Goal: Task Accomplishment & Management: Manage account settings

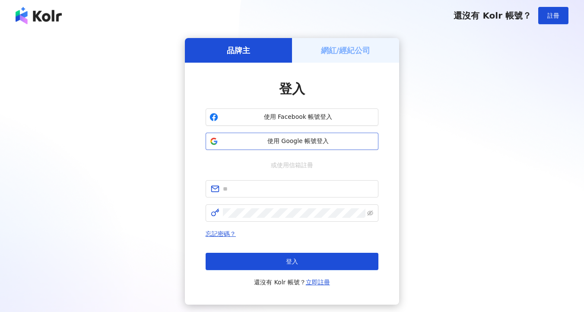
click at [291, 145] on span "使用 Google 帳號登入" at bounding box center [298, 141] width 153 height 9
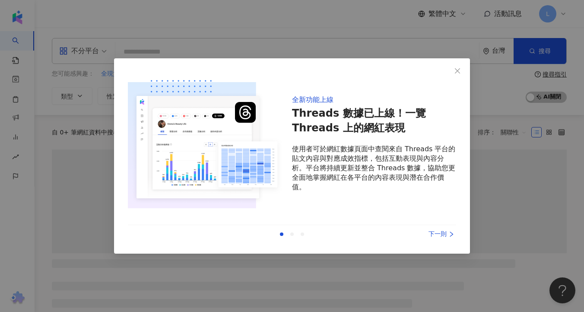
drag, startPoint x: 458, startPoint y: 70, endPoint x: 457, endPoint y: 80, distance: 9.6
click at [458, 70] on icon "close" at bounding box center [457, 70] width 5 height 5
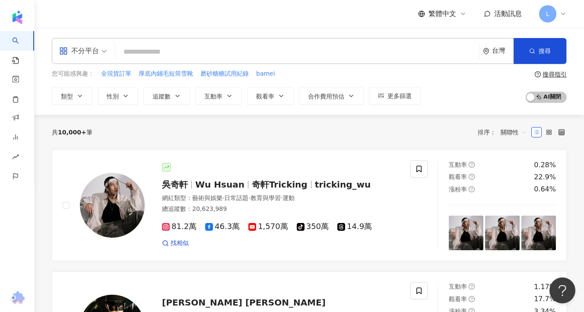
click at [553, 19] on span "L" at bounding box center [547, 13] width 17 height 17
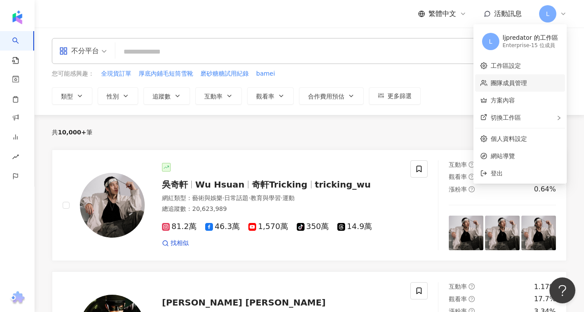
click at [514, 84] on link "團隊成員管理" at bounding box center [509, 83] width 36 height 7
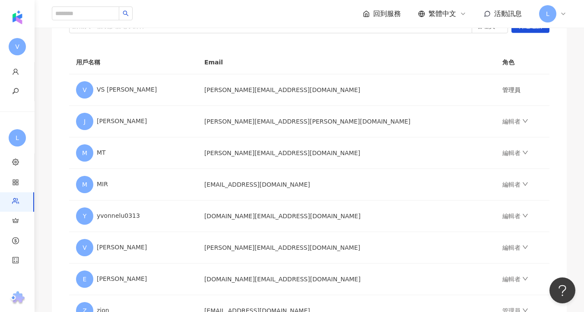
scroll to position [136, 0]
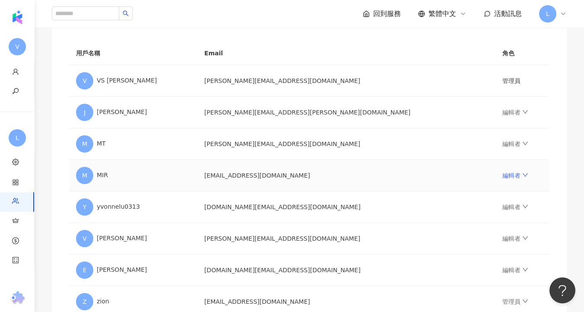
click at [522, 175] on icon "down" at bounding box center [525, 175] width 6 height 6
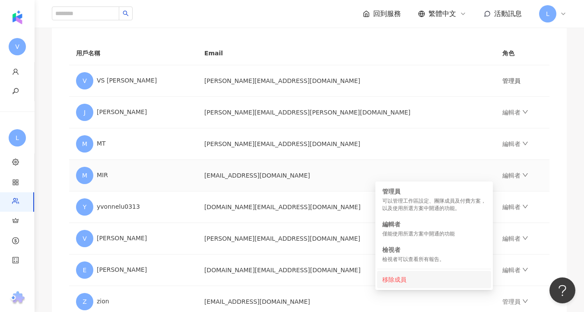
click at [399, 279] on div "移除成員" at bounding box center [434, 280] width 104 height 10
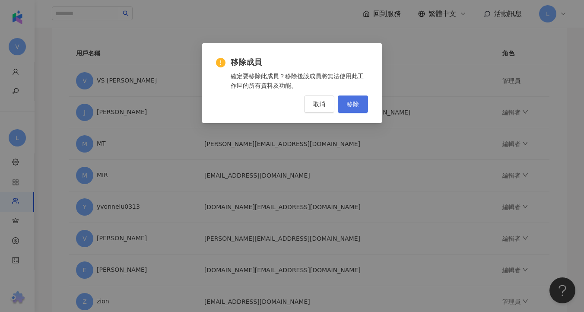
click at [351, 107] on span "移除" at bounding box center [353, 104] width 12 height 7
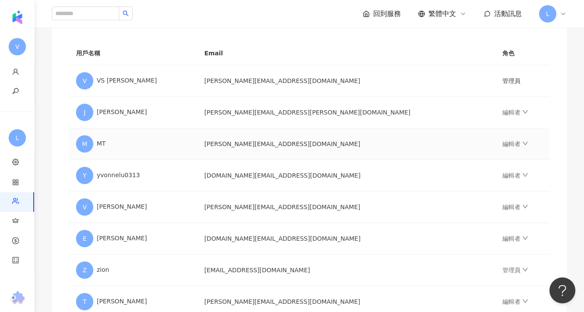
scroll to position [36, 0]
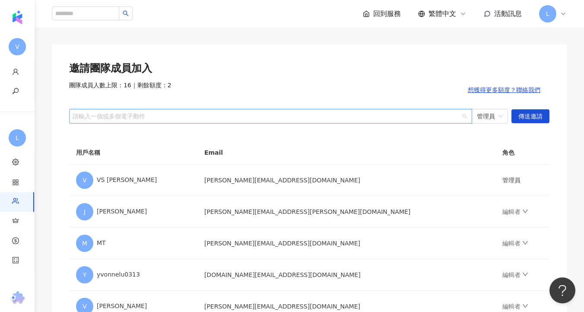
click at [208, 117] on div at bounding box center [266, 116] width 391 height 6
paste input "**********"
click at [488, 120] on span "管理員" at bounding box center [490, 116] width 26 height 14
type input "**********"
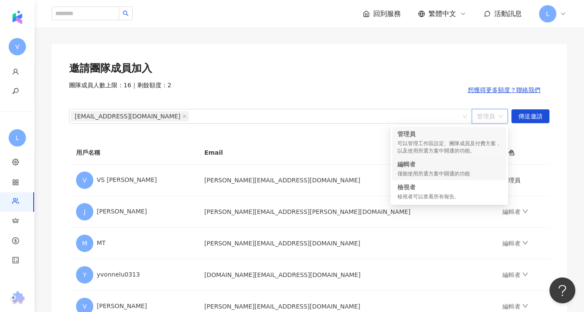
click at [455, 168] on div "編輯者" at bounding box center [450, 164] width 104 height 9
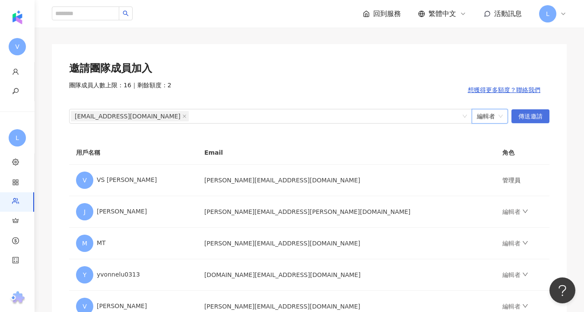
click at [538, 118] on span "傳送邀請" at bounding box center [530, 117] width 24 height 14
